Goal: Information Seeking & Learning: Learn about a topic

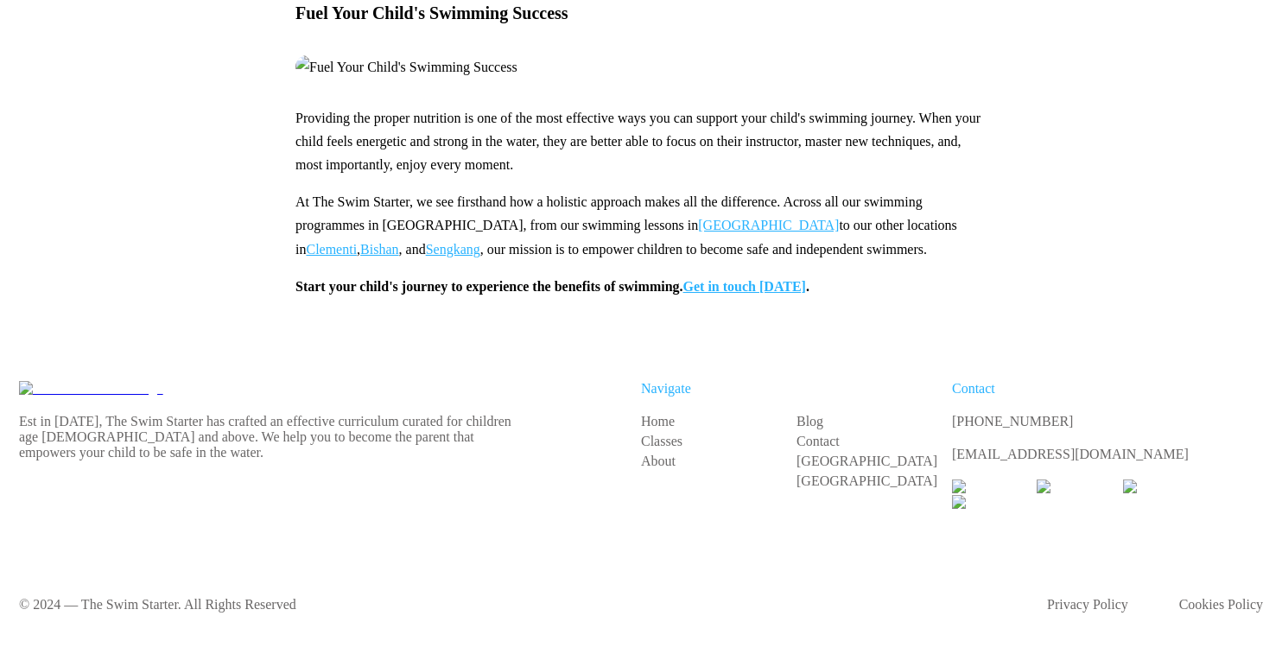
scroll to position [3756, 0]
